Goal: Transaction & Acquisition: Book appointment/travel/reservation

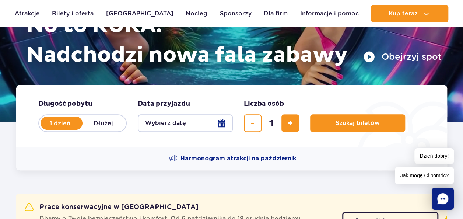
scroll to position [110, 0]
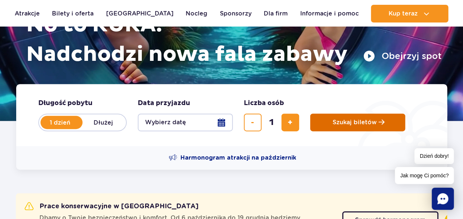
click at [339, 122] on span "Szukaj biletów" at bounding box center [355, 122] width 44 height 7
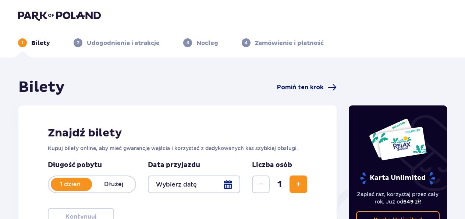
click at [291, 88] on span "Pomiń ten krok" at bounding box center [300, 87] width 46 height 8
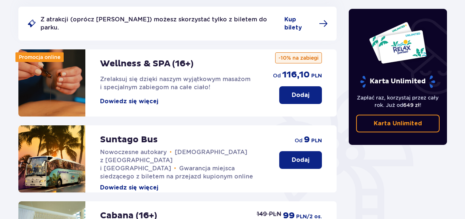
scroll to position [110, 0]
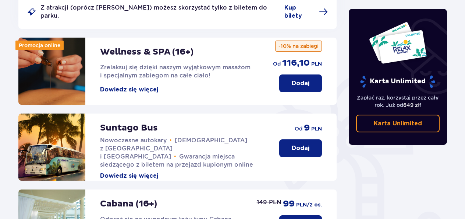
click at [291, 139] on button "Dodaj" at bounding box center [300, 148] width 43 height 18
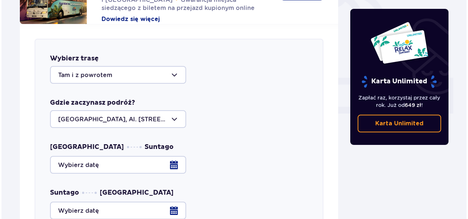
scroll to position [289, 0]
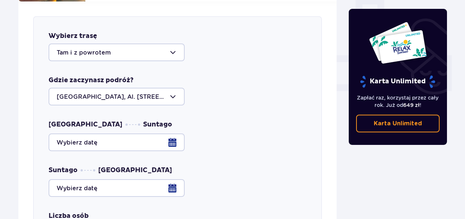
click at [142, 49] on div at bounding box center [117, 52] width 136 height 18
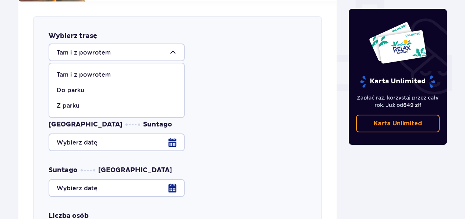
click at [61, 102] on p "Z parku" at bounding box center [68, 106] width 23 height 8
type input "Z parku"
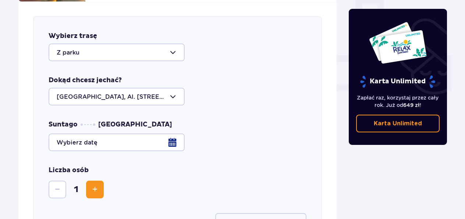
click at [80, 133] on div at bounding box center [178, 142] width 258 height 18
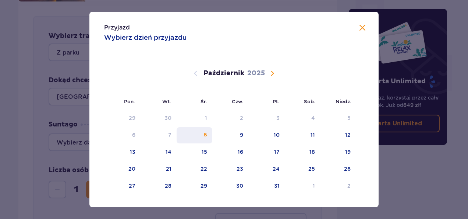
click at [211, 134] on div "8" at bounding box center [195, 135] width 36 height 16
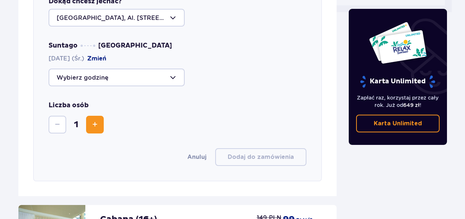
scroll to position [326, 0]
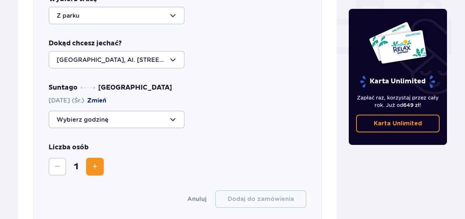
click at [170, 110] on div at bounding box center [117, 119] width 136 height 18
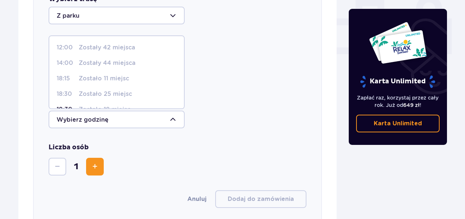
scroll to position [105, 0]
